Goal: Information Seeking & Learning: Learn about a topic

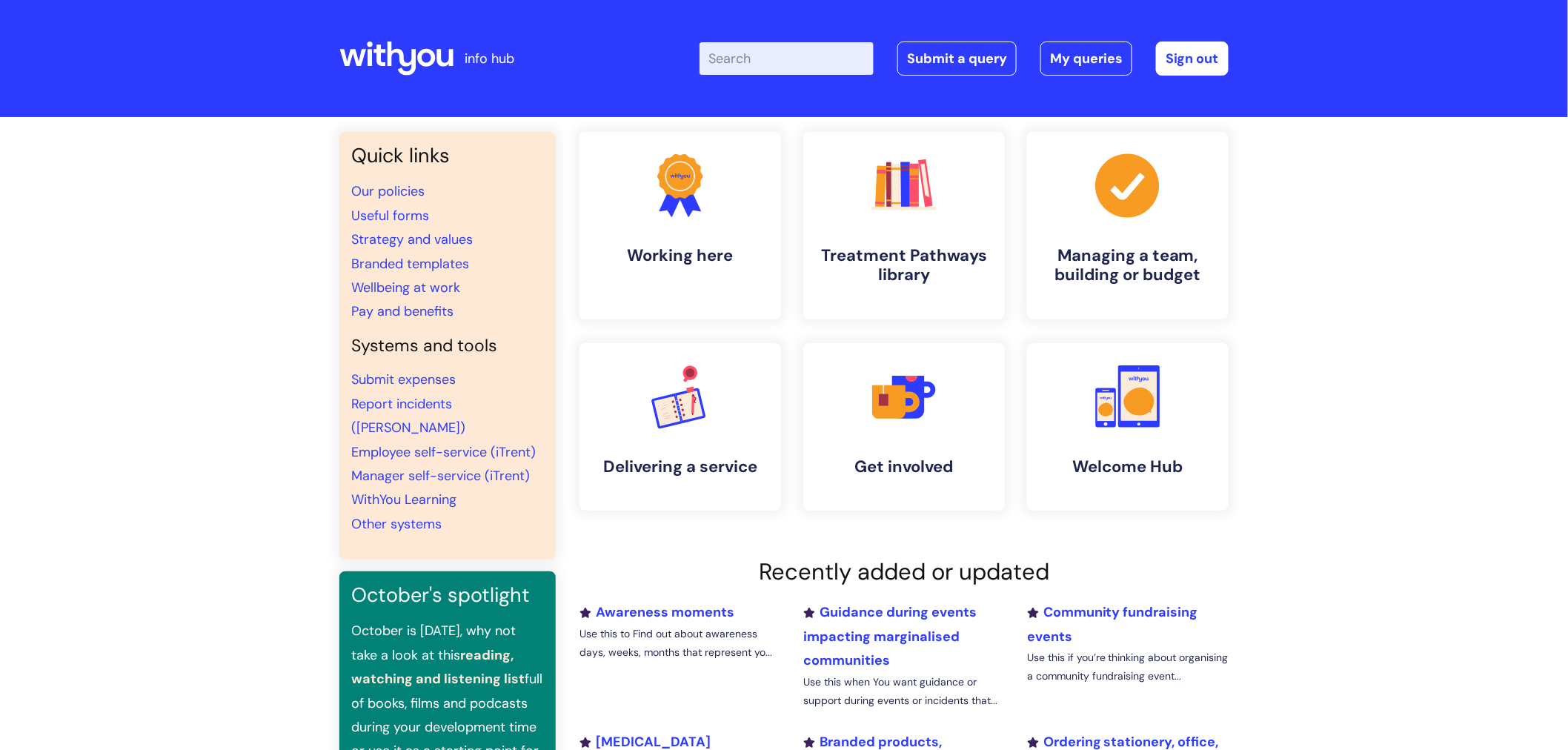
click at [754, 46] on input "Enter your search term here..." at bounding box center [786, 58] width 174 height 32
type input "qualifications"
click button "Search" at bounding box center [0, 0] width 0 height 0
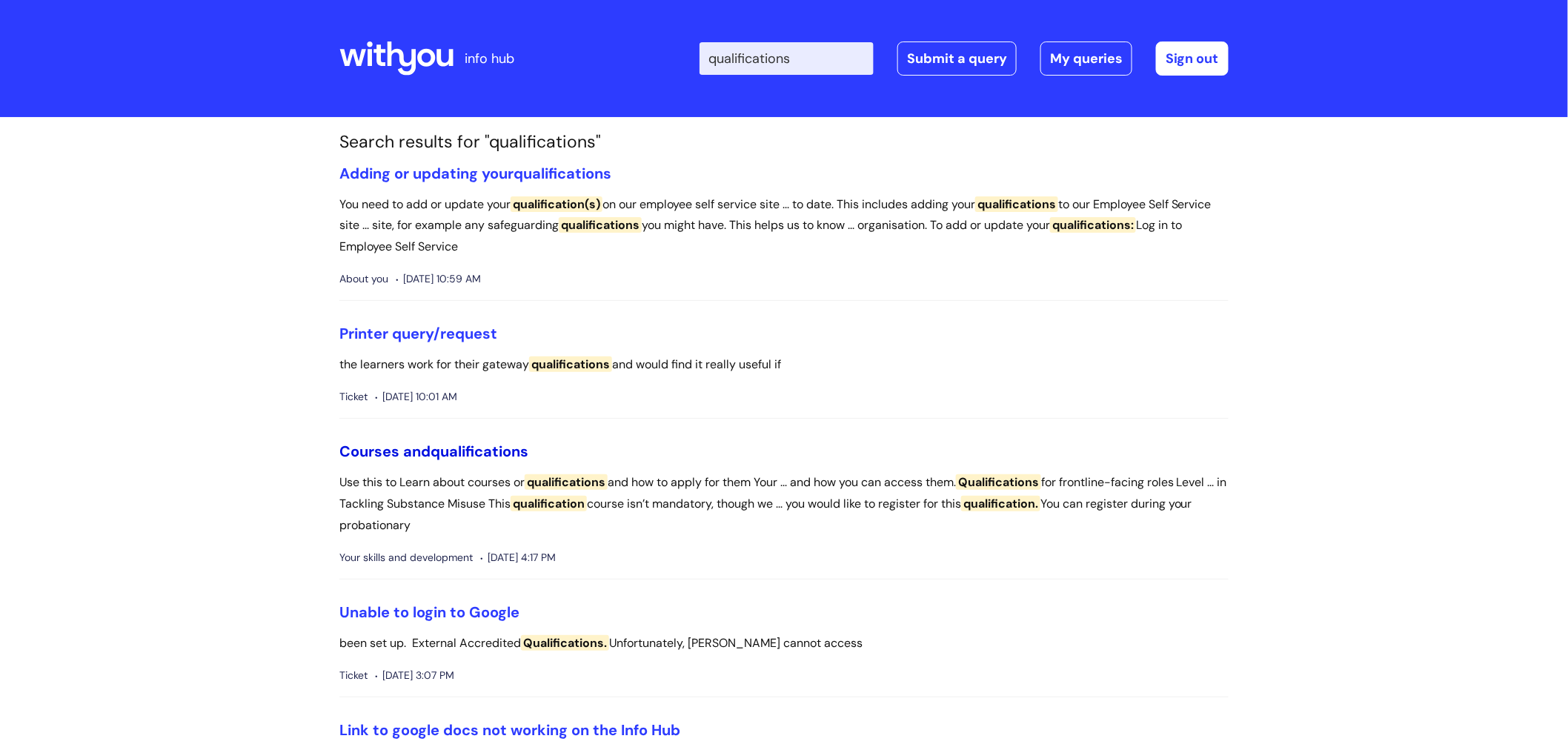
click at [475, 453] on span "qualifications" at bounding box center [479, 451] width 98 height 19
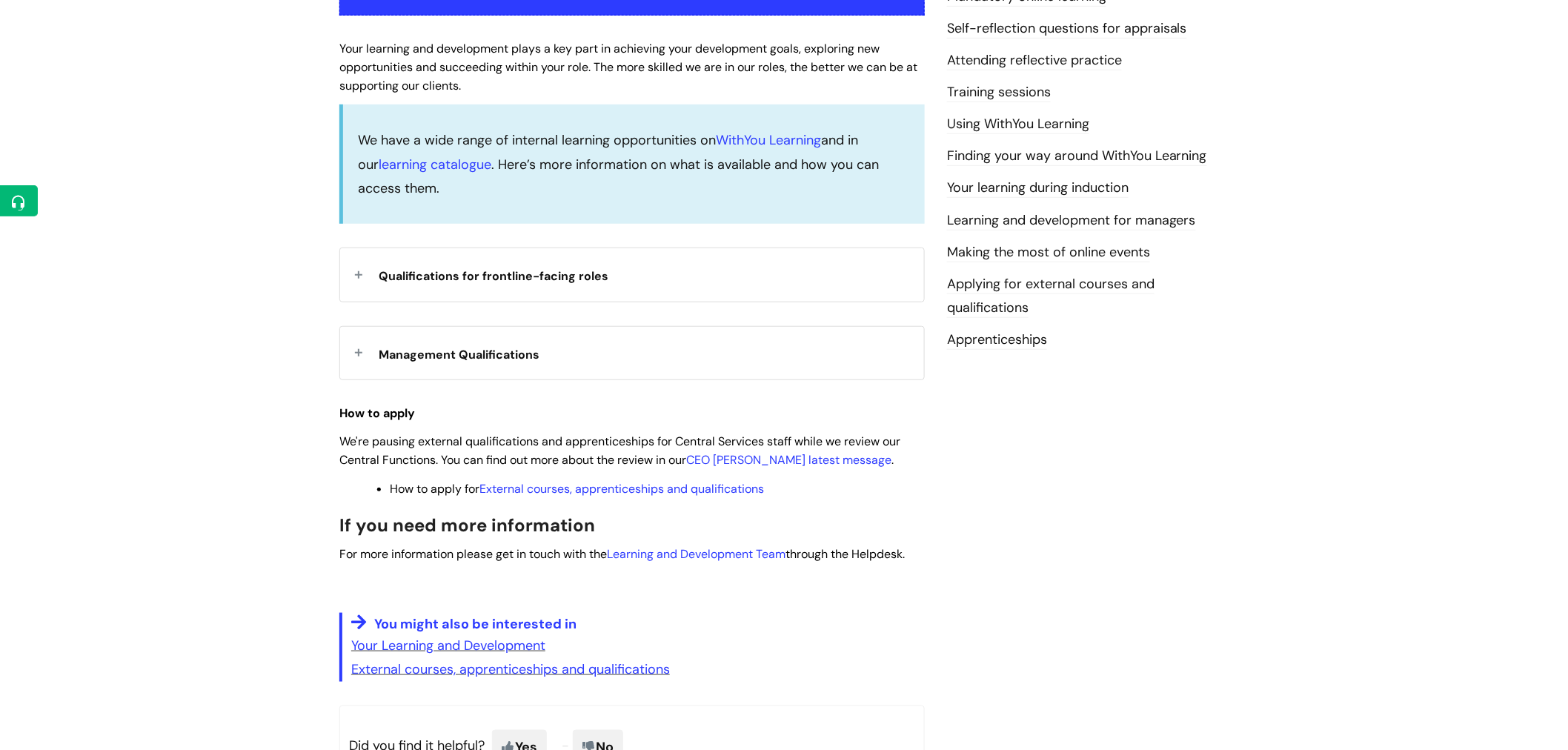
scroll to position [364, 0]
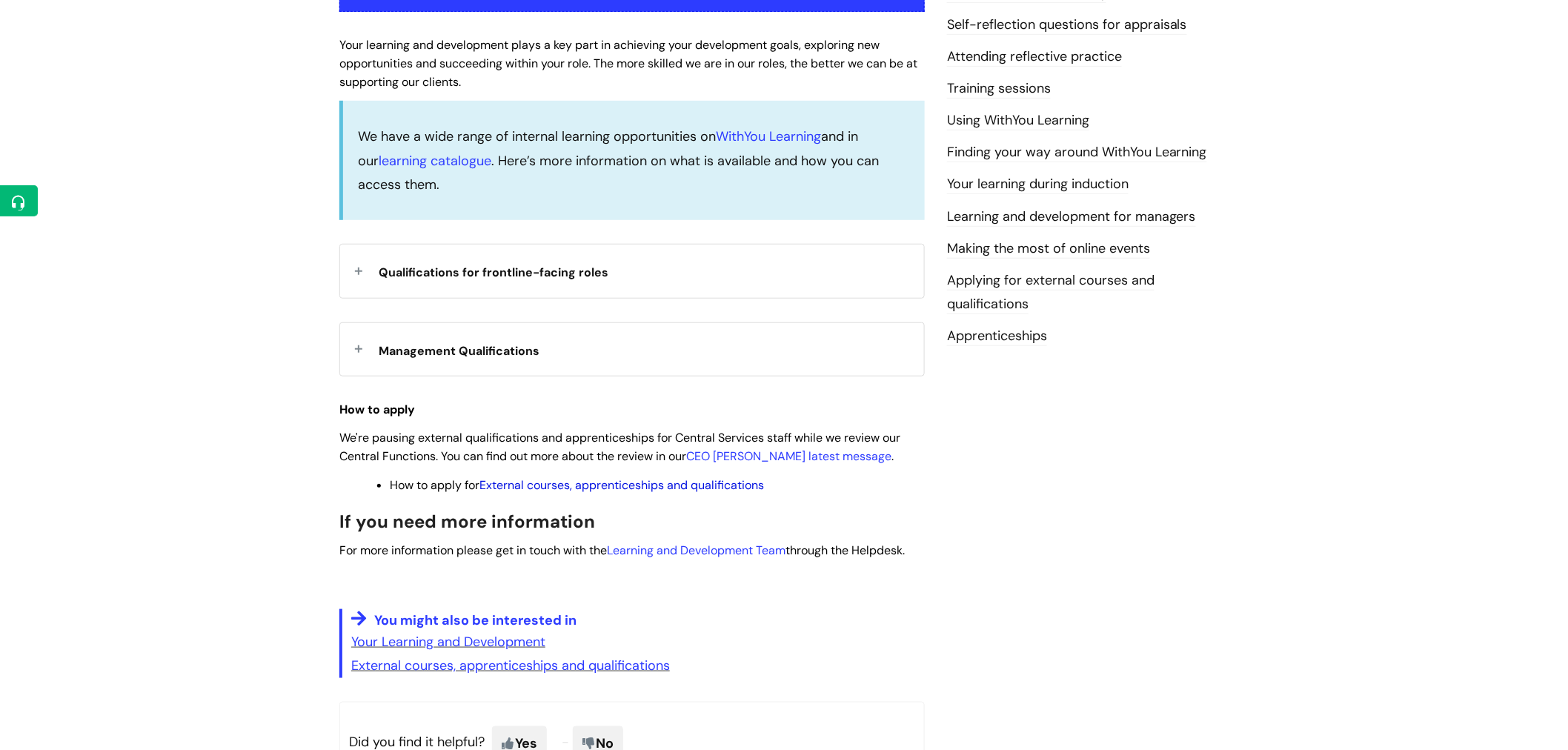
click at [650, 485] on link "External courses, apprenticeships and qualifications" at bounding box center [622, 485] width 285 height 16
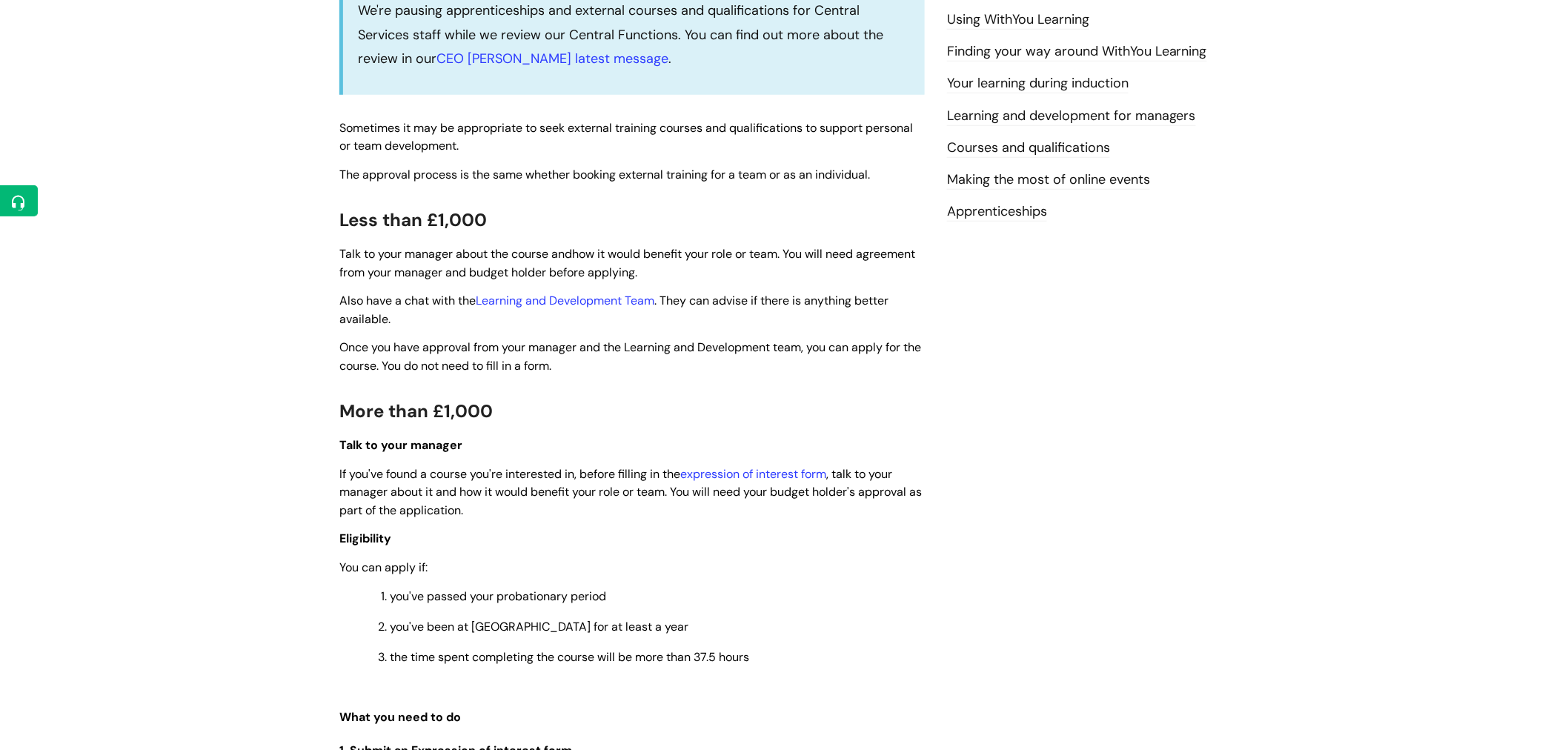
scroll to position [470, 0]
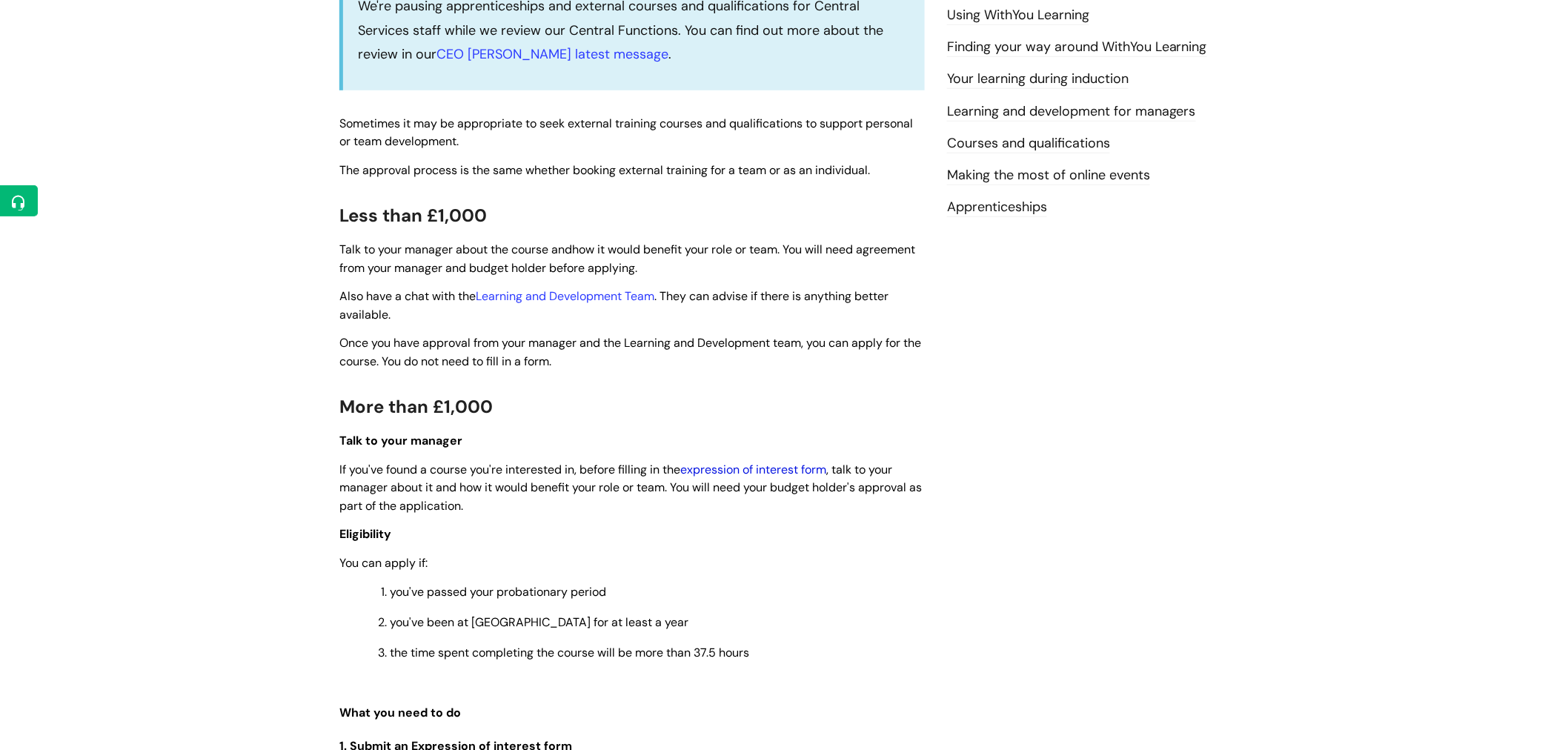
click at [795, 468] on link "expression of interest form" at bounding box center [754, 469] width 146 height 16
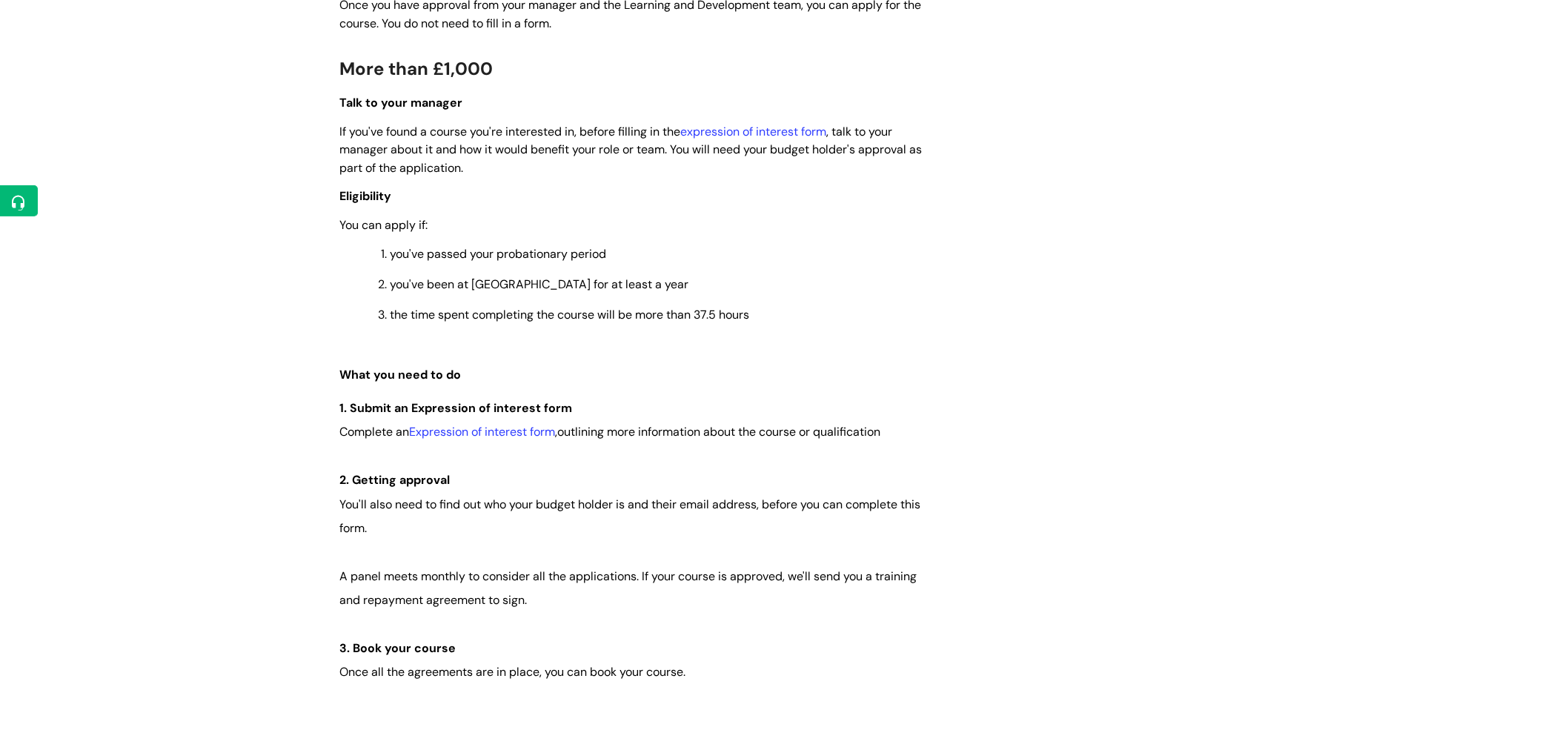
scroll to position [810, 0]
